Goal: Entertainment & Leisure: Consume media (video, audio)

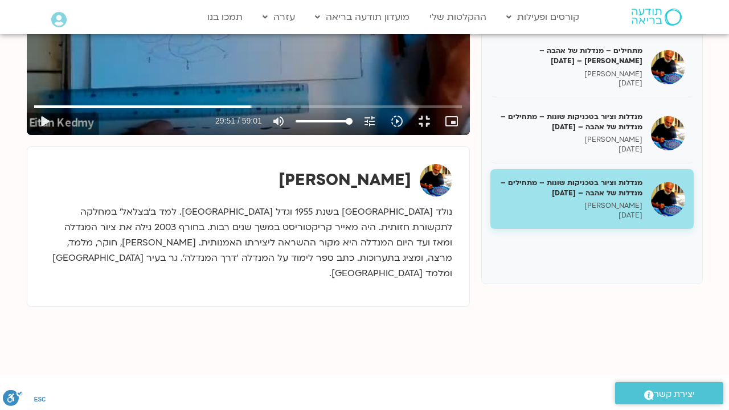
click at [370, 135] on div "Skip Ad 26:07 play_arrow 29:51 / 59:01 volume_up Mute tune Resolution Auto 360p…" at bounding box center [248, 10] width 443 height 250
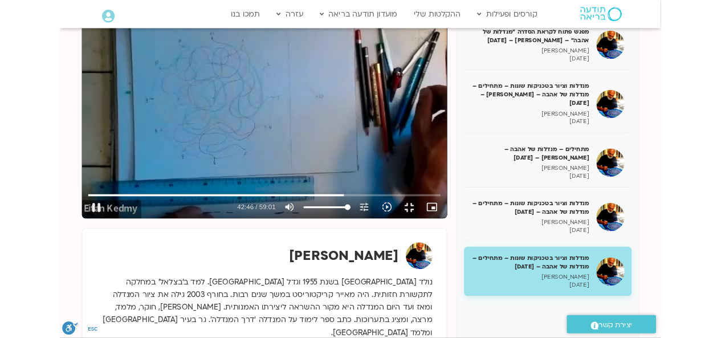
scroll to position [126, 0]
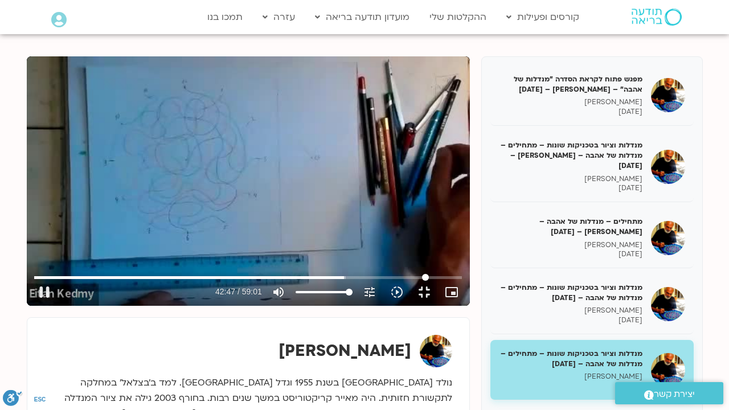
click at [461, 281] on input "Seek" at bounding box center [247, 277] width 427 height 7
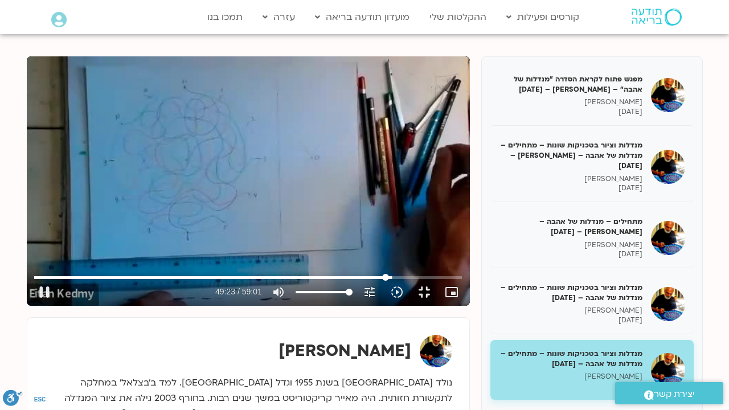
click at [461, 281] on input "Seek" at bounding box center [247, 277] width 427 height 7
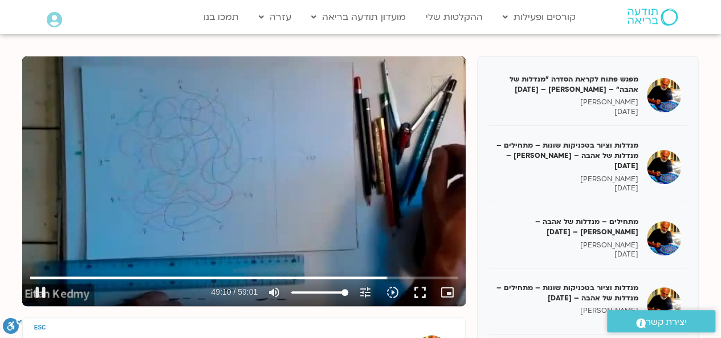
click at [292, 198] on div "Skip Ad 49:31 pause 49:10 / 59:01 volume_up Mute tune Resolution Auto 360p slow…" at bounding box center [243, 181] width 443 height 250
type input "2950.728623"
click at [458, 15] on link "ההקלטות שלי" at bounding box center [454, 17] width 68 height 22
click at [455, 17] on link "ההקלטות שלי" at bounding box center [454, 17] width 68 height 22
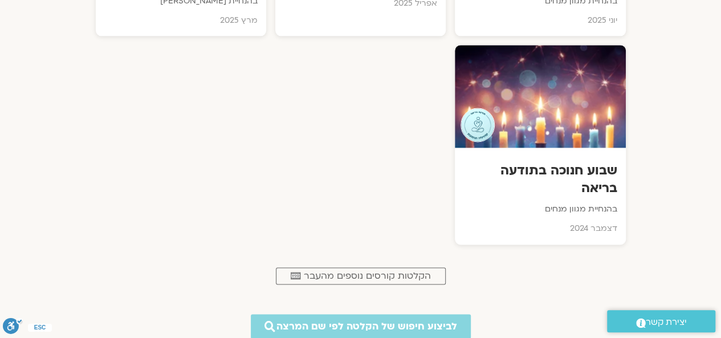
scroll to position [741, 0]
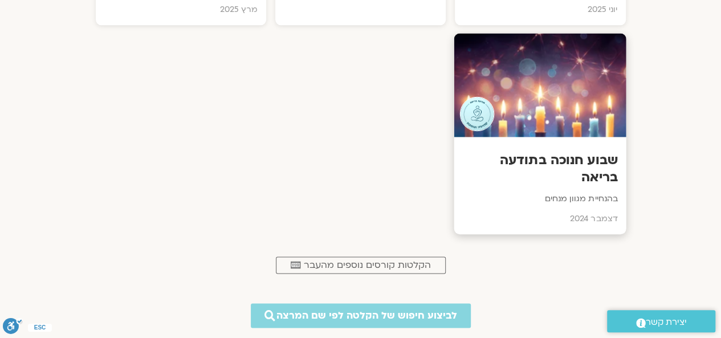
click at [565, 162] on h3 "שבוע חנוכה בתודעה בריאה" at bounding box center [540, 169] width 155 height 35
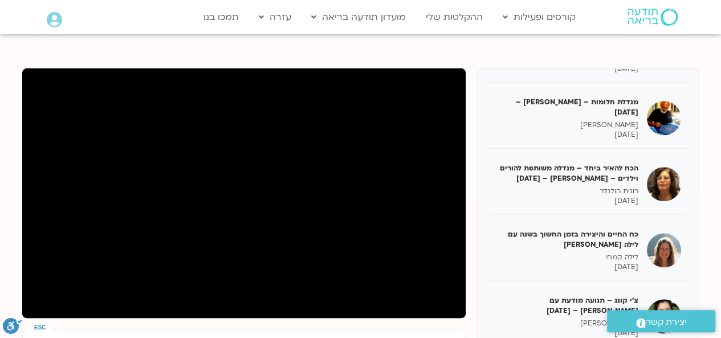
scroll to position [456, 0]
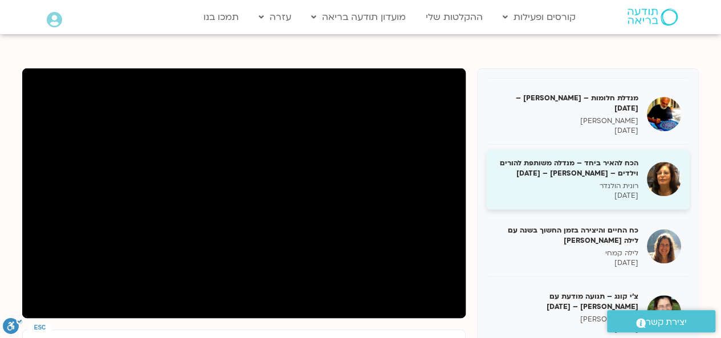
click at [629, 162] on h5 "הכח להאיר ביחד – מנדלה משותפת להורים וילדים – רונית הולנדר – 31/12/24" at bounding box center [567, 168] width 144 height 21
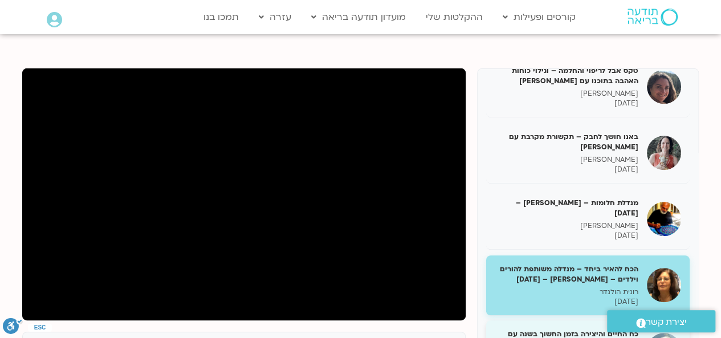
scroll to position [342, 0]
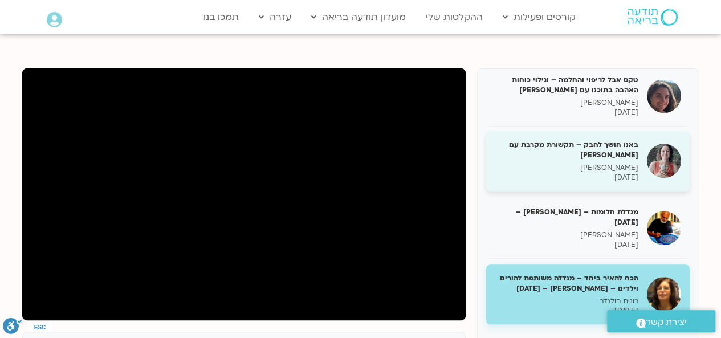
click at [616, 146] on h5 "באנו חושך לחבק – תקשורת מקרבת עם לילך בן דרור" at bounding box center [567, 150] width 144 height 21
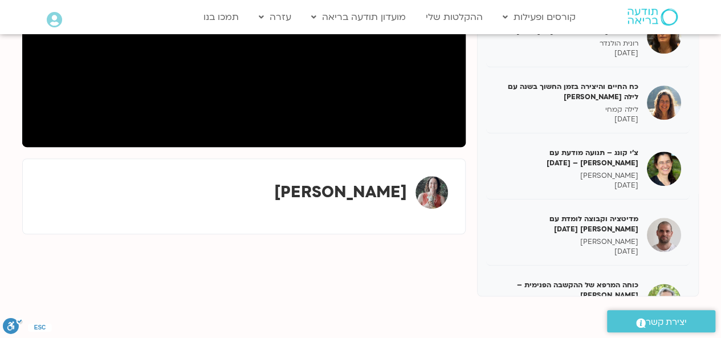
scroll to position [371, 0]
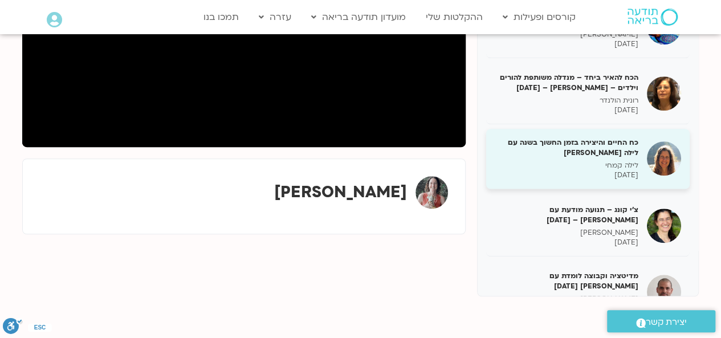
click at [614, 138] on h5 "כח החיים והיצירה בזמן החשוך בשנה עם לילה קמחי" at bounding box center [567, 147] width 144 height 21
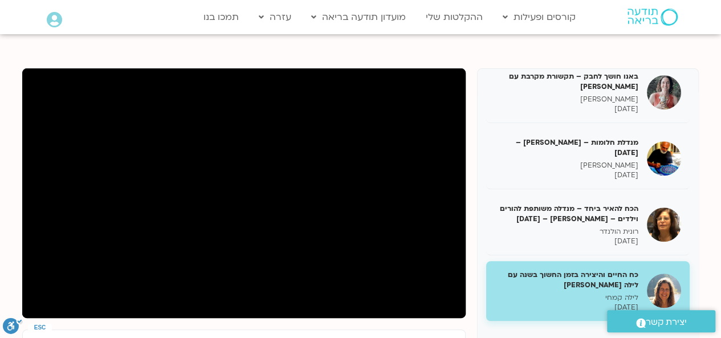
scroll to position [428, 0]
